Goal: Navigation & Orientation: Find specific page/section

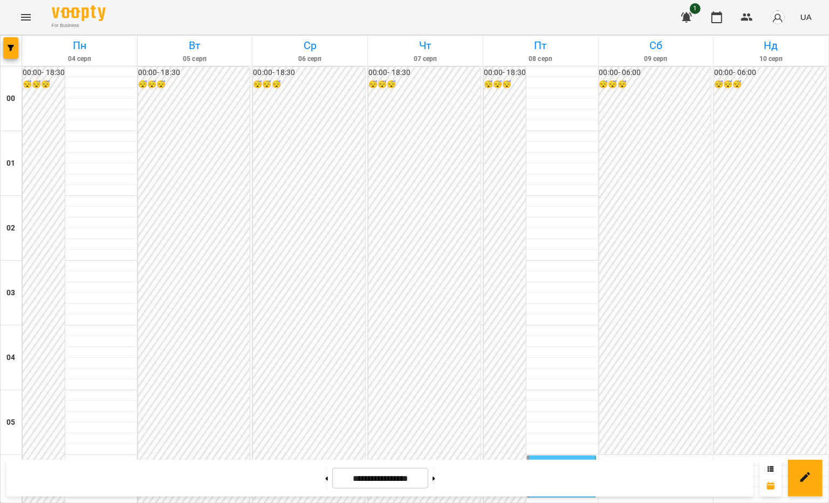
click at [22, 21] on icon "Menu" at bounding box center [25, 17] width 13 height 13
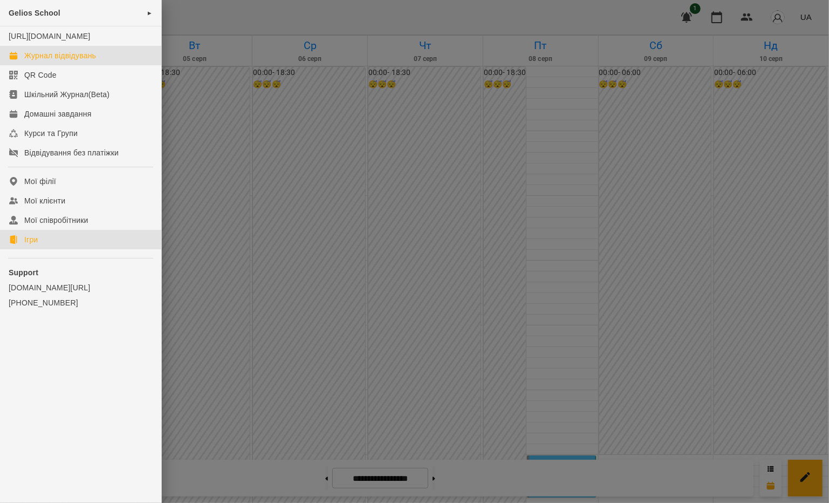
click at [55, 248] on link "Ігри" at bounding box center [80, 239] width 161 height 19
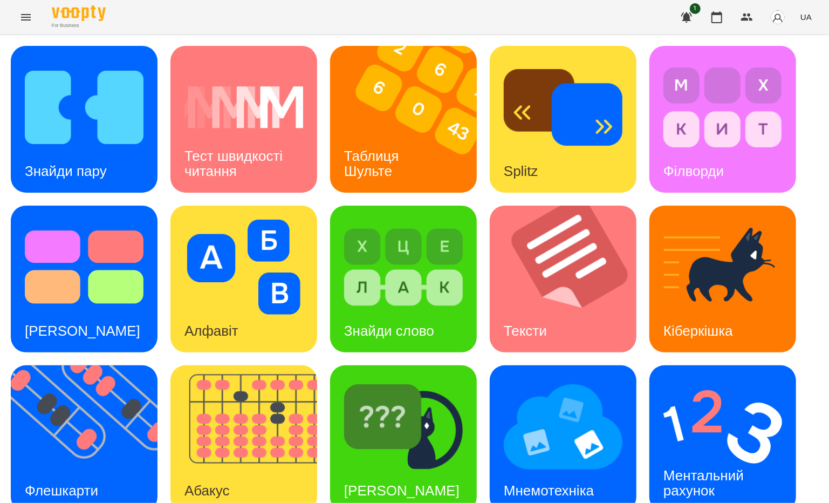
scroll to position [45, 0]
click at [733, 323] on h3 "Кіберкішка" at bounding box center [699, 331] width 70 height 16
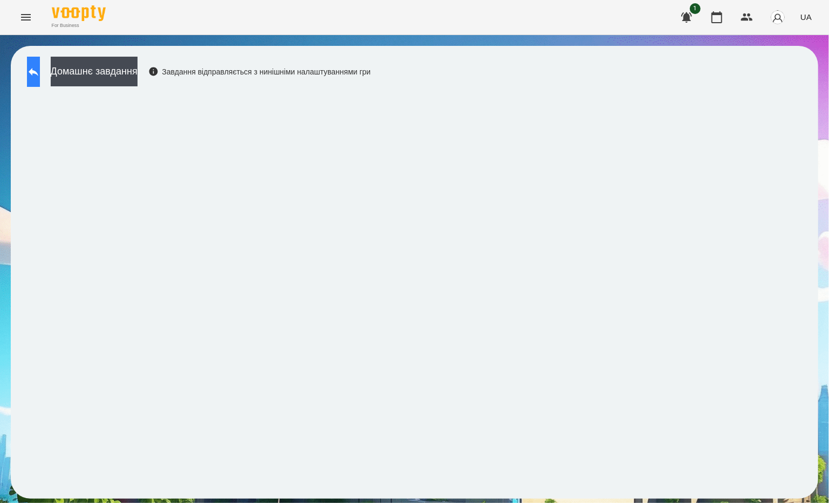
click at [40, 74] on icon at bounding box center [33, 71] width 13 height 13
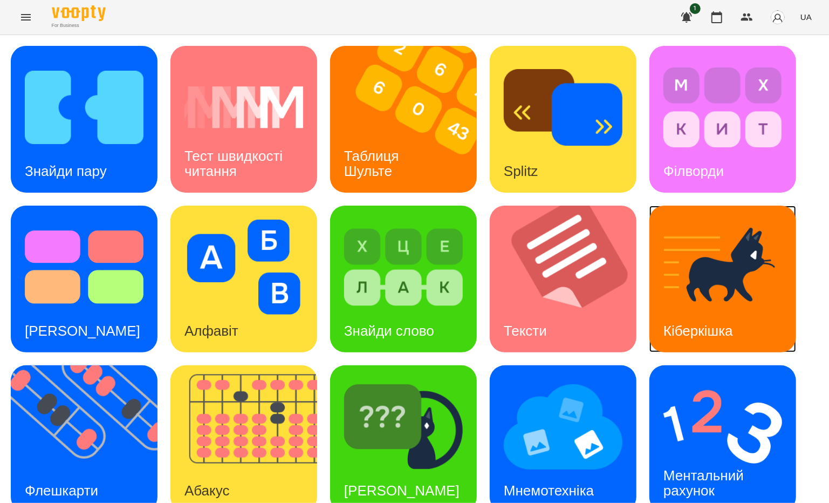
click at [760, 245] on img at bounding box center [723, 267] width 119 height 95
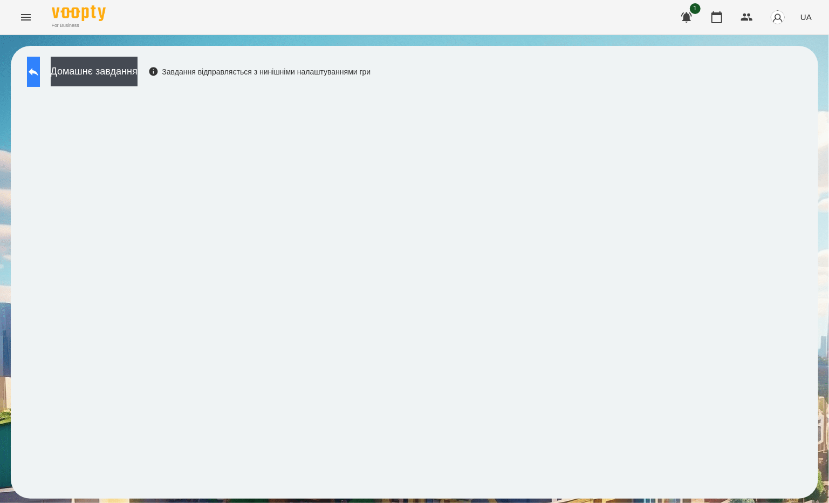
click at [40, 69] on icon at bounding box center [33, 71] width 13 height 13
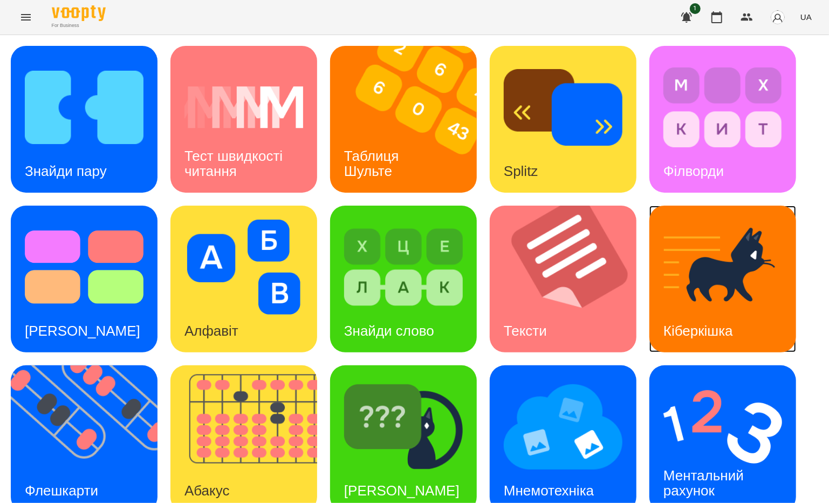
click at [735, 255] on img at bounding box center [723, 267] width 119 height 95
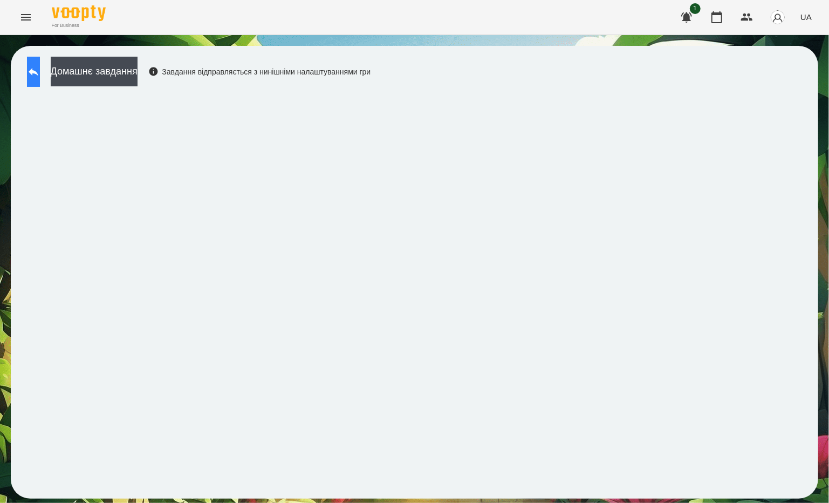
click at [40, 78] on button at bounding box center [33, 72] width 13 height 30
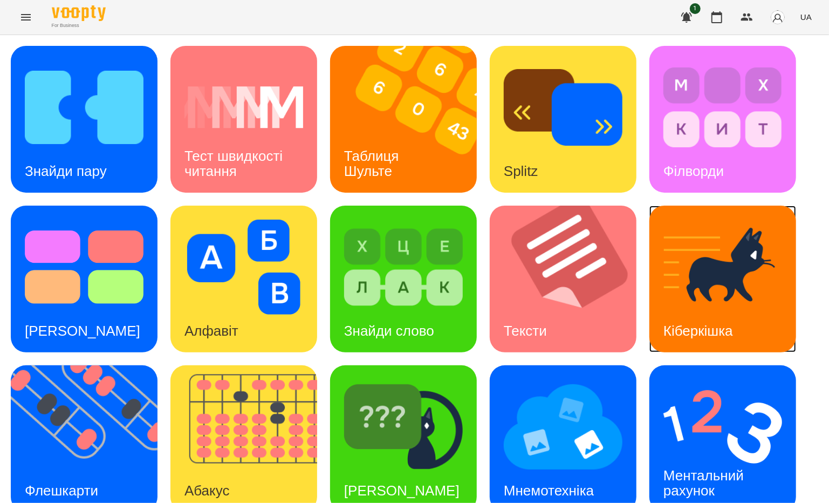
click at [677, 310] on div "Кіберкішка" at bounding box center [699, 331] width 98 height 43
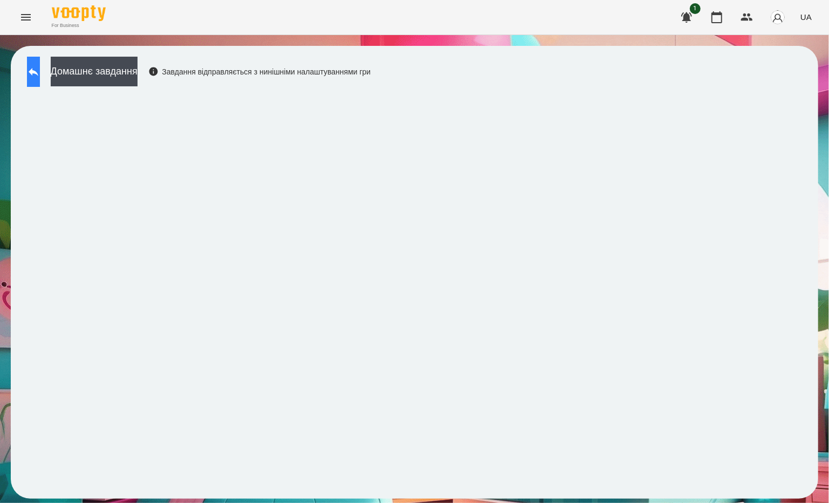
click at [40, 60] on button at bounding box center [33, 72] width 13 height 30
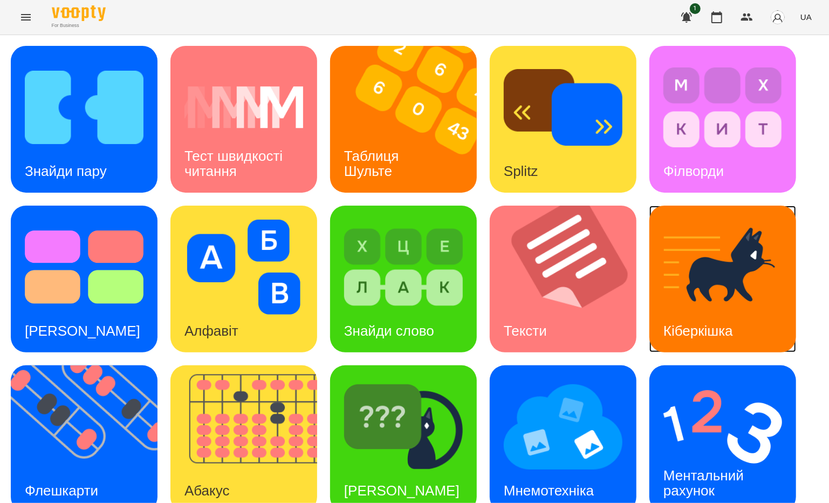
click at [731, 304] on img at bounding box center [723, 267] width 119 height 95
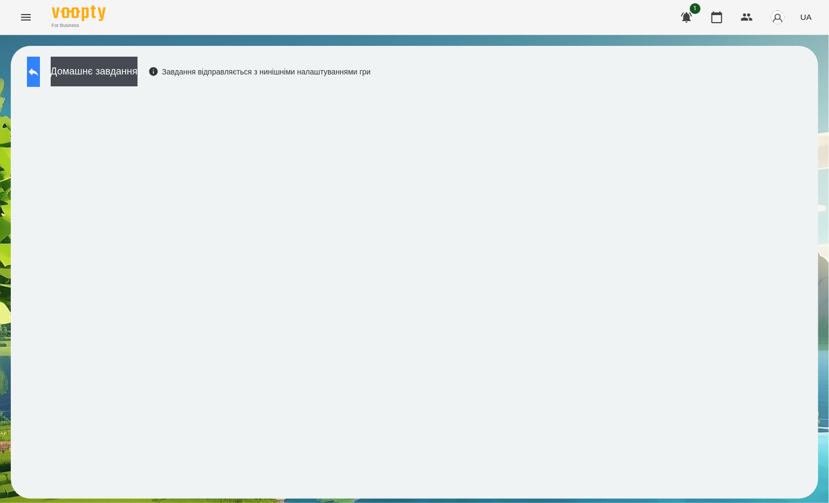
click at [40, 76] on icon at bounding box center [33, 71] width 13 height 13
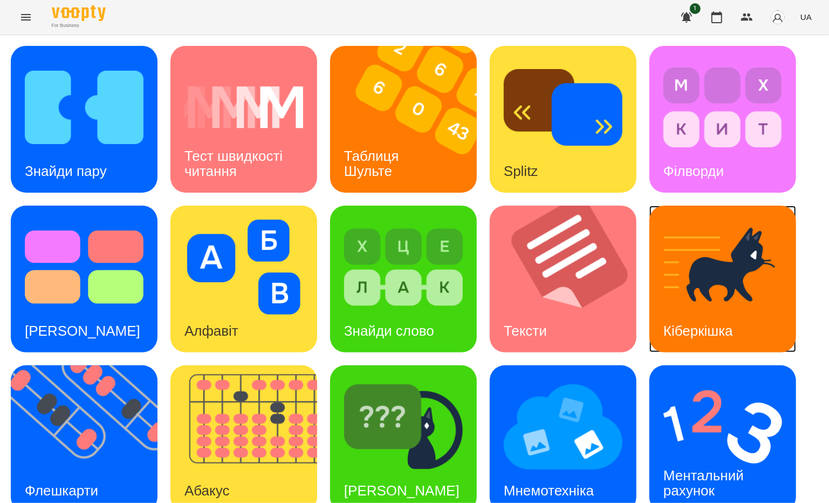
click at [724, 247] on img at bounding box center [723, 267] width 119 height 95
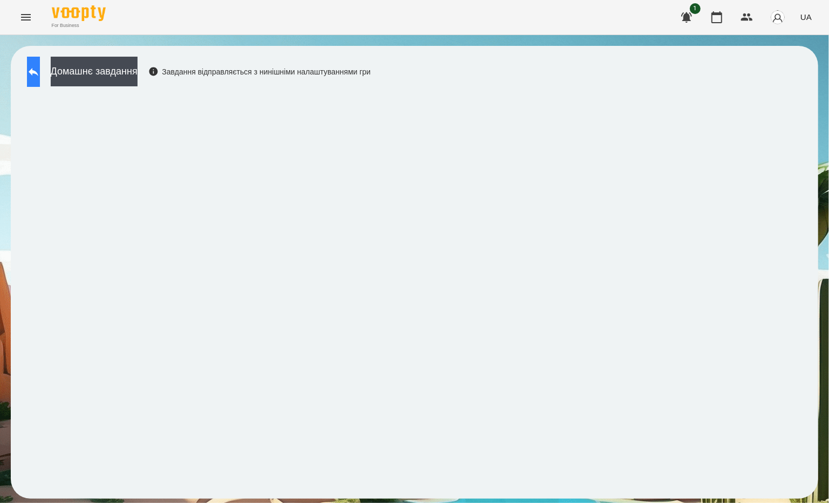
click at [40, 85] on button at bounding box center [33, 72] width 13 height 30
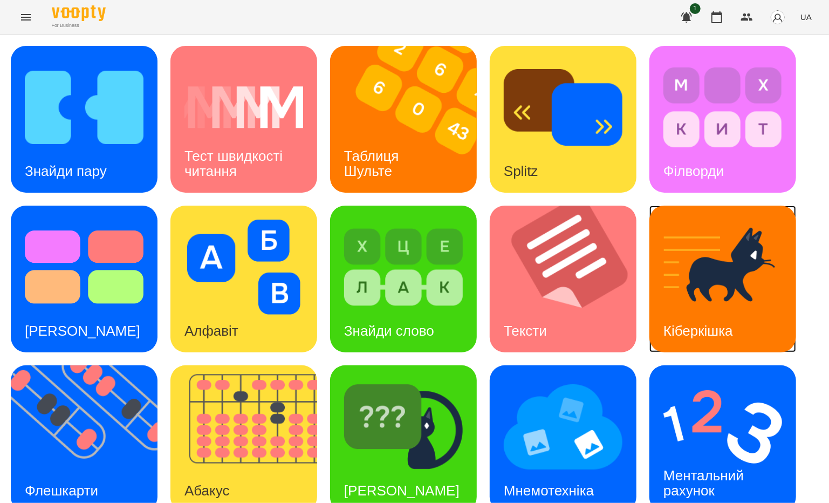
click at [713, 285] on img at bounding box center [723, 267] width 119 height 95
